Goal: Navigation & Orientation: Find specific page/section

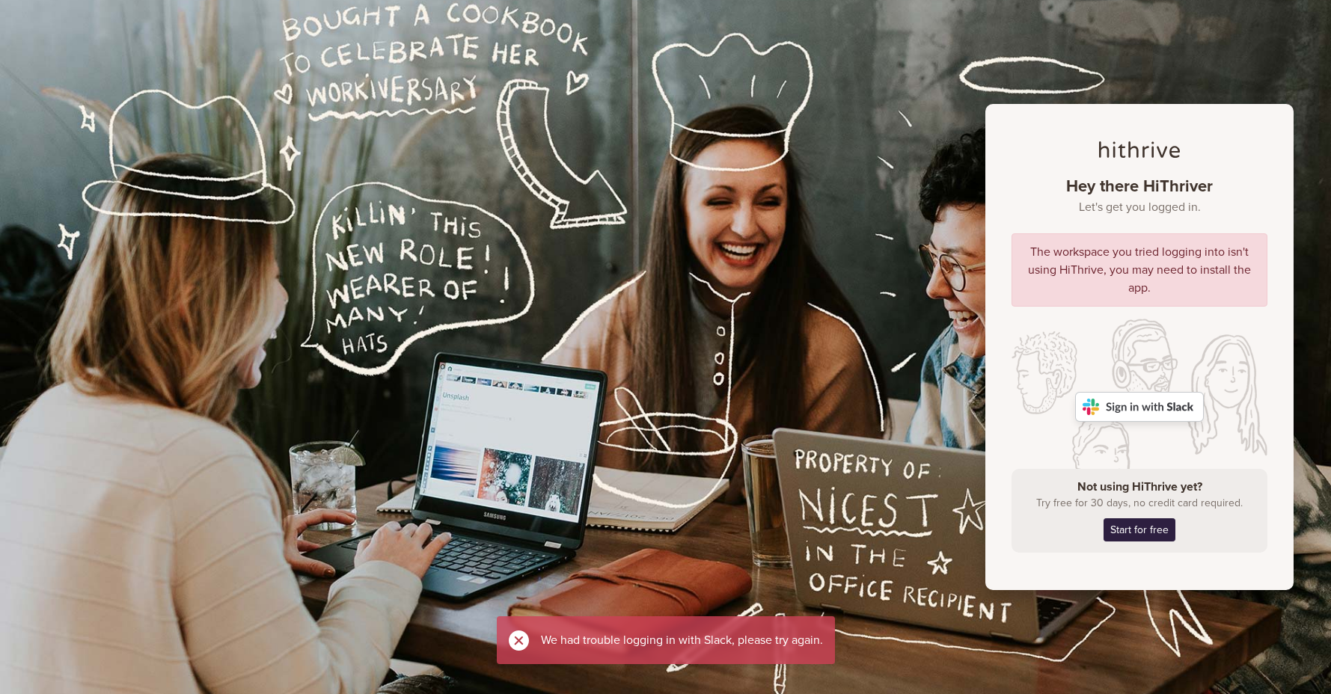
click at [1135, 408] on img at bounding box center [1139, 407] width 129 height 30
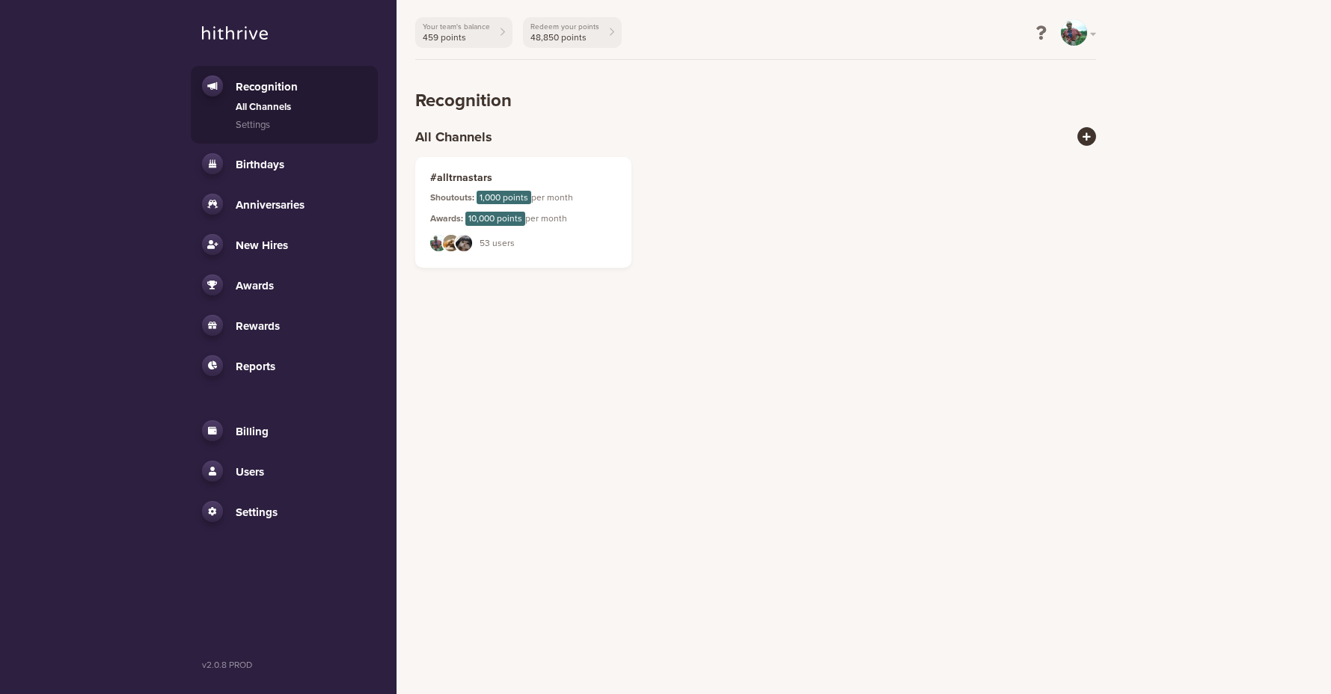
click at [266, 426] on span "Billing" at bounding box center [252, 431] width 33 height 13
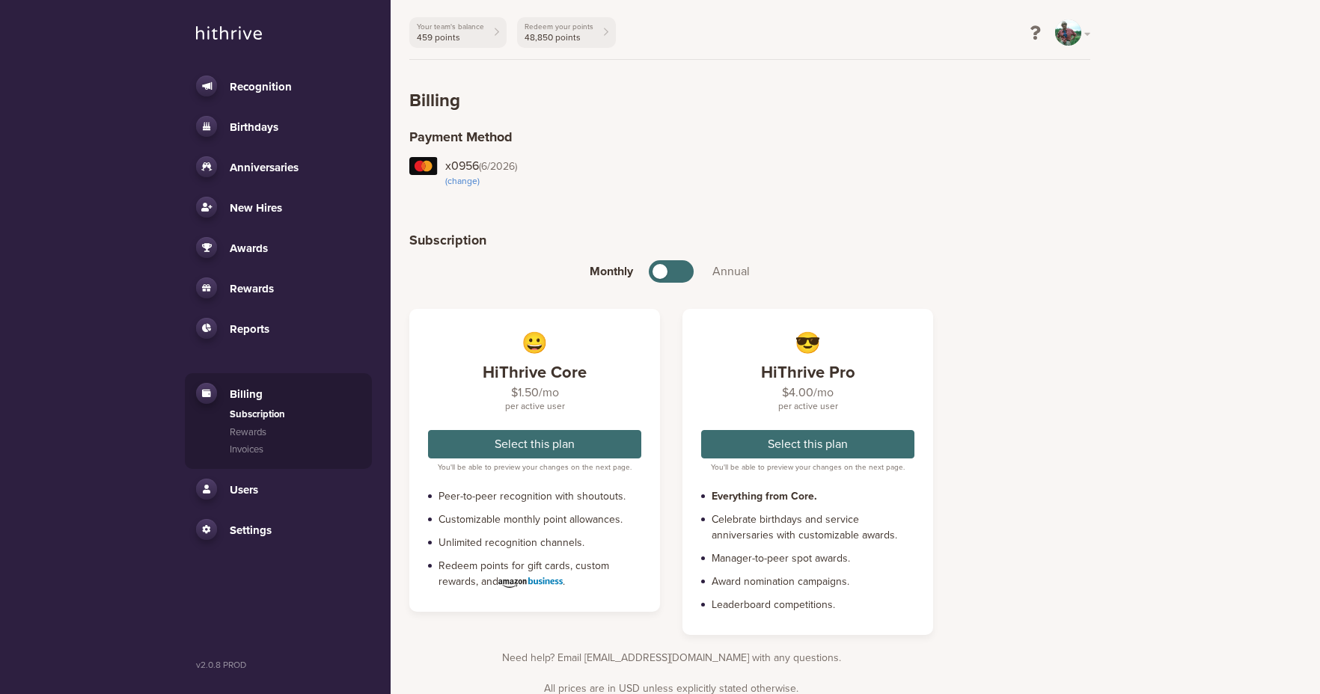
click at [260, 506] on li "Users All Users User Segments" at bounding box center [278, 489] width 187 height 40
click at [260, 493] on link "Users" at bounding box center [278, 489] width 165 height 21
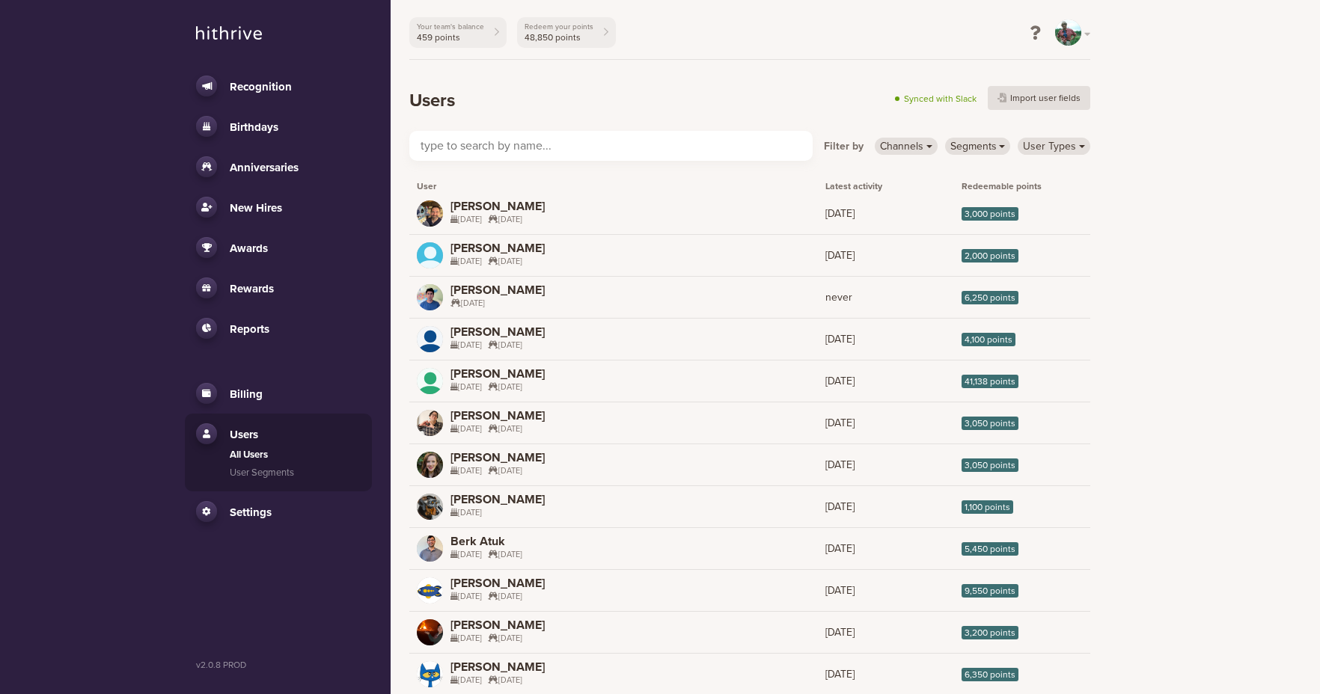
click at [1005, 180] on span "Redeemable points" at bounding box center [1022, 186] width 136 height 13
click at [247, 513] on span "Settings" at bounding box center [251, 512] width 42 height 13
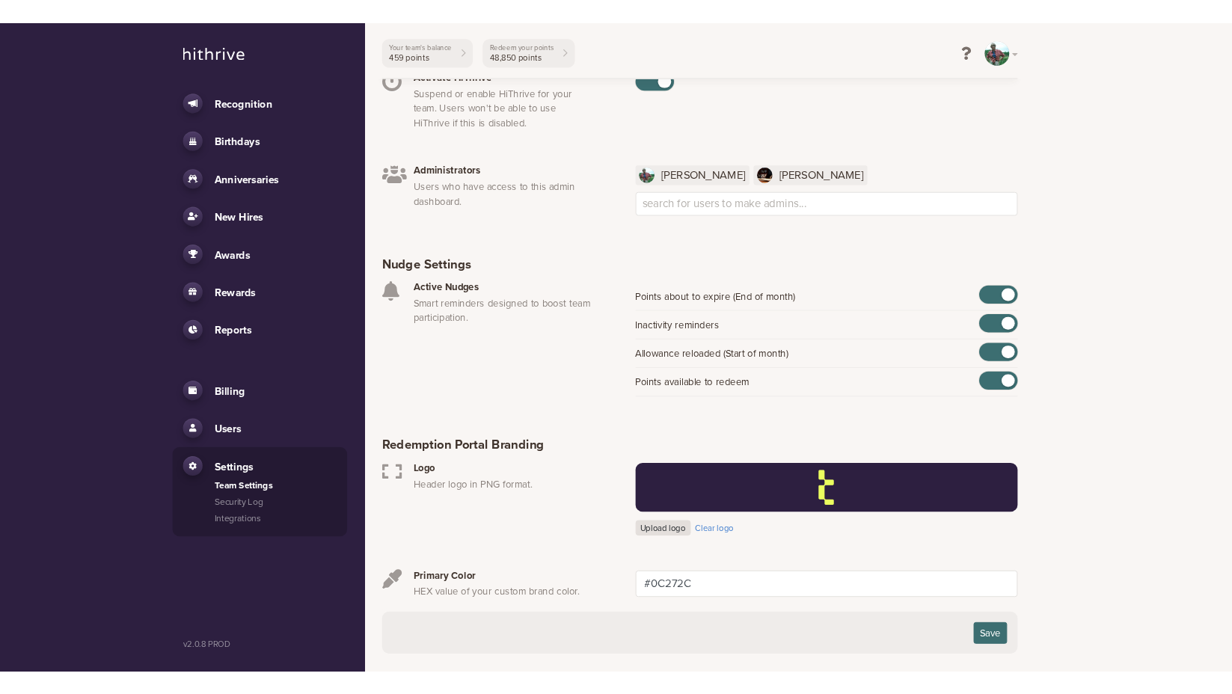
scroll to position [128, 0]
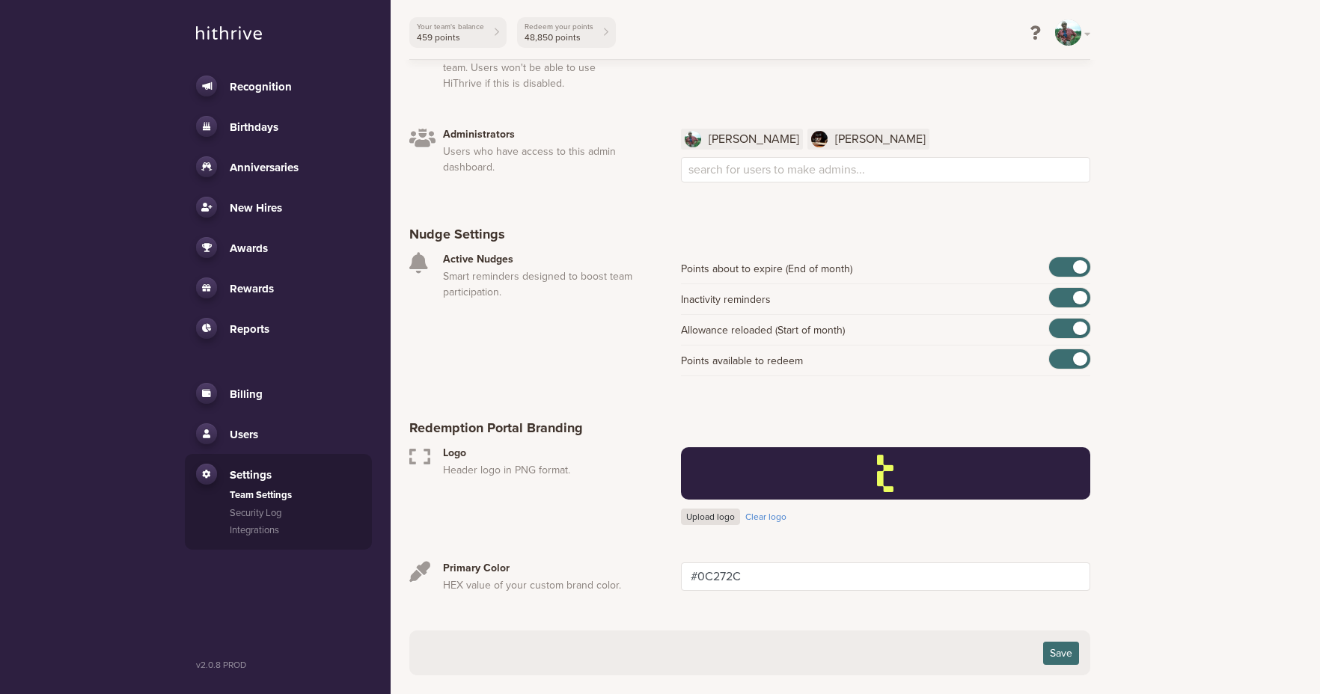
drag, startPoint x: 227, startPoint y: 665, endPoint x: 937, endPoint y: 0, distance: 972.9
click at [0, 0] on aside "Recognition All Channels Settings Birthdays Activity Settings Anniversaries Act…" at bounding box center [195, 347] width 391 height 694
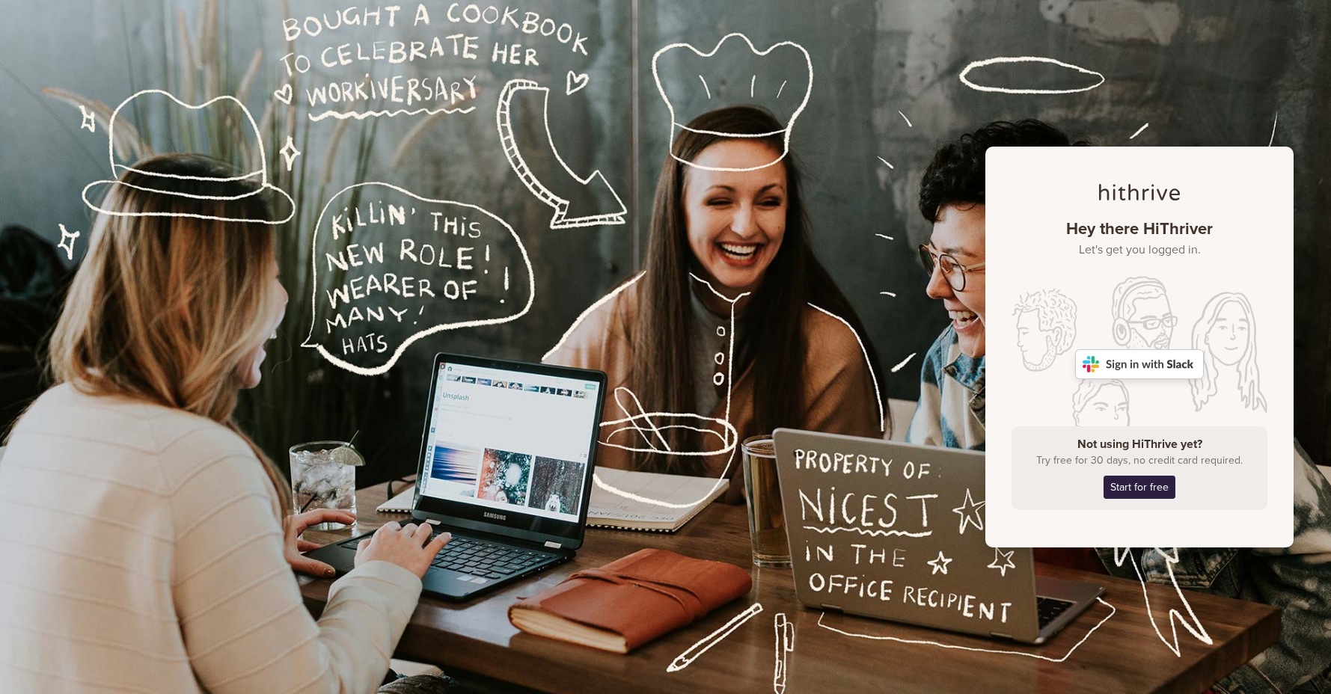
click at [1159, 361] on img at bounding box center [1139, 364] width 129 height 30
